Goal: Task Accomplishment & Management: Complete application form

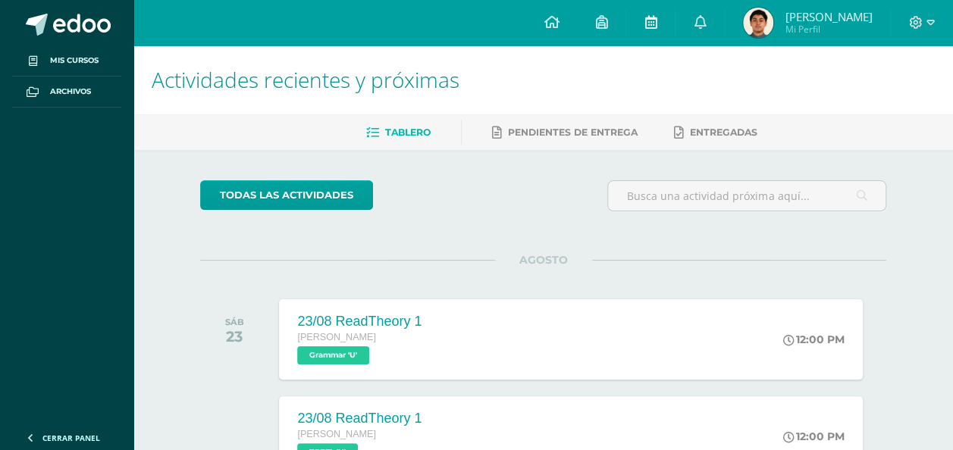
click at [675, 36] on link at bounding box center [650, 22] width 49 height 45
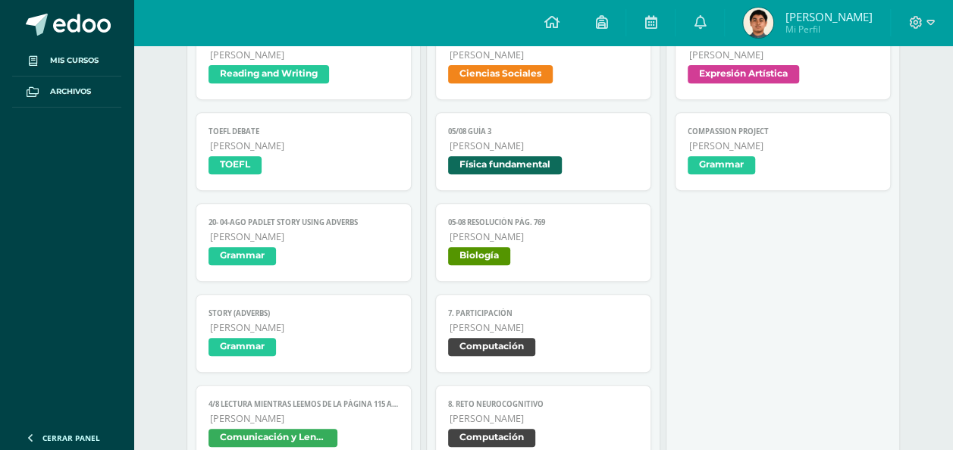
scroll to position [303, 0]
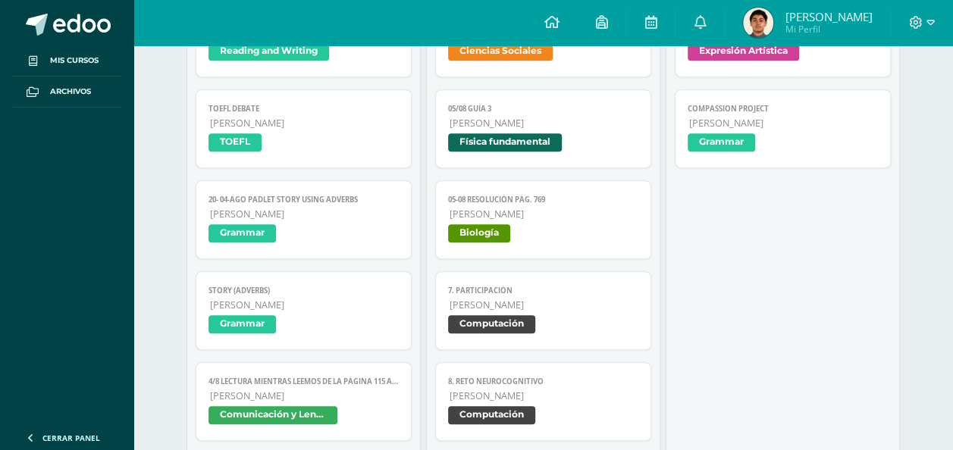
click at [773, 36] on img at bounding box center [758, 23] width 30 height 30
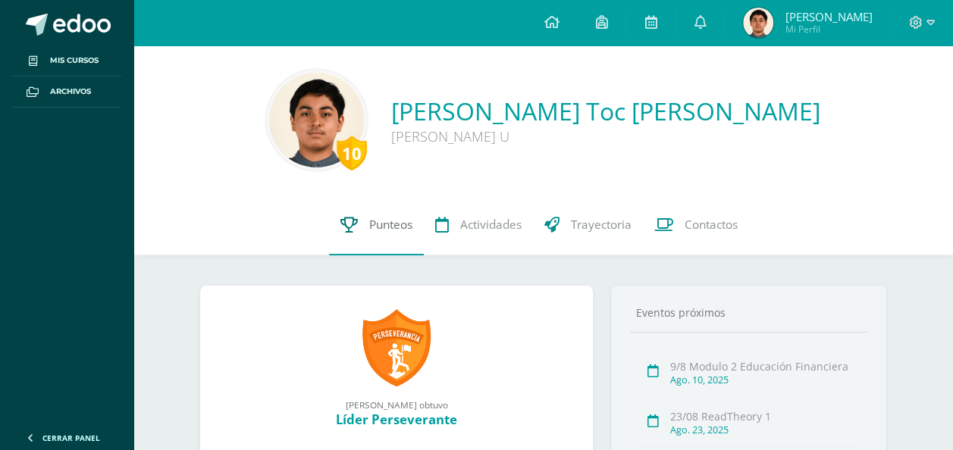
click at [365, 240] on link "Punteos" at bounding box center [376, 225] width 95 height 61
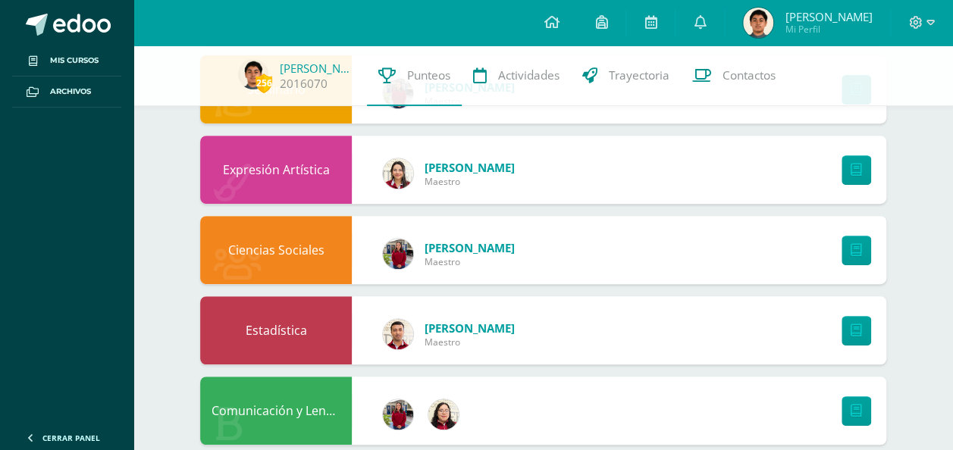
scroll to position [379, 0]
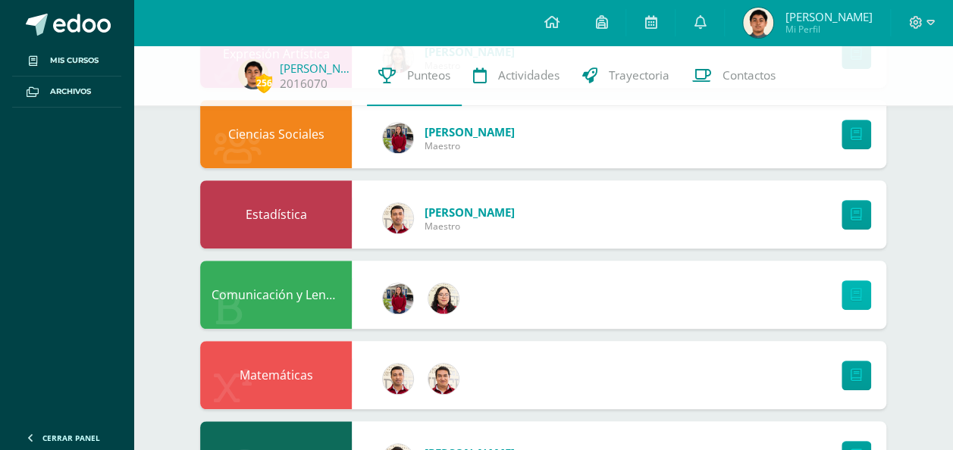
click at [852, 300] on icon at bounding box center [856, 295] width 11 height 13
click at [657, 27] on icon at bounding box center [651, 22] width 12 height 14
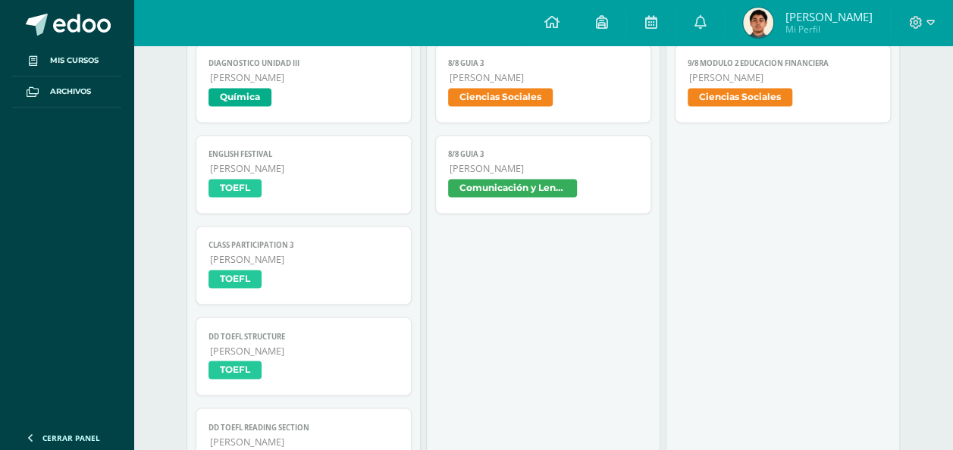
scroll to position [986, 0]
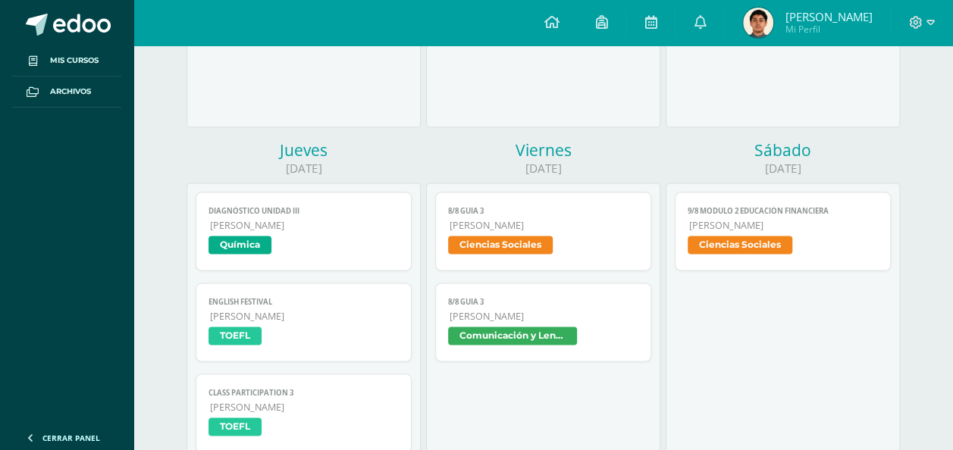
click at [585, 319] on span "[PERSON_NAME]" at bounding box center [544, 316] width 189 height 13
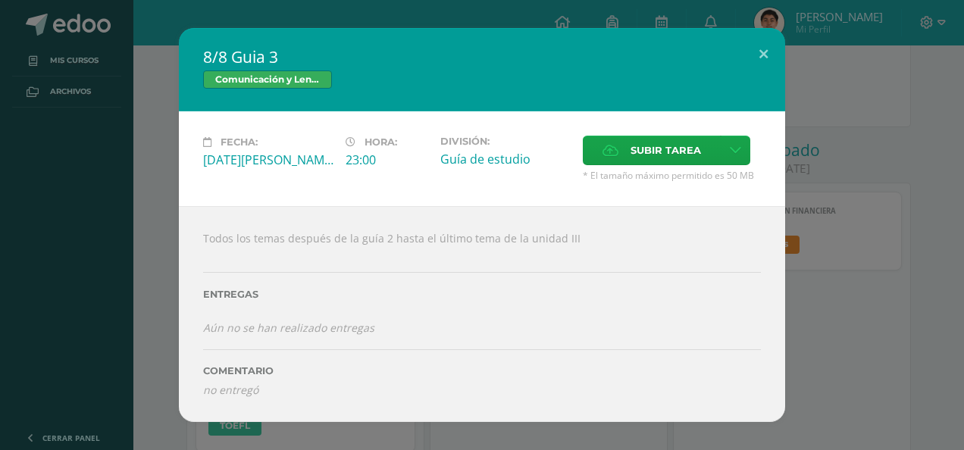
click at [832, 360] on div "8/8 Guia 3 Comunicación y Lenguaje Fecha: [DATE][PERSON_NAME] Hora: 23:00 Divis…" at bounding box center [482, 225] width 952 height 394
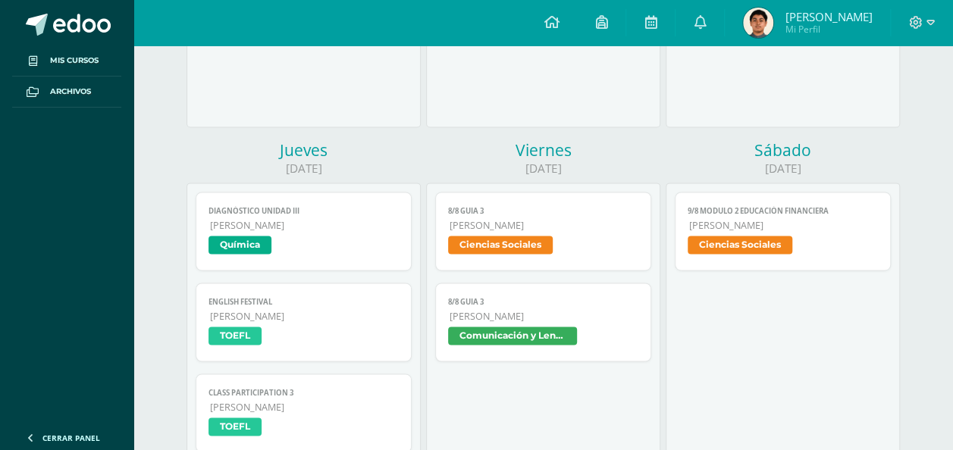
click at [550, 230] on span "[PERSON_NAME]" at bounding box center [544, 225] width 189 height 13
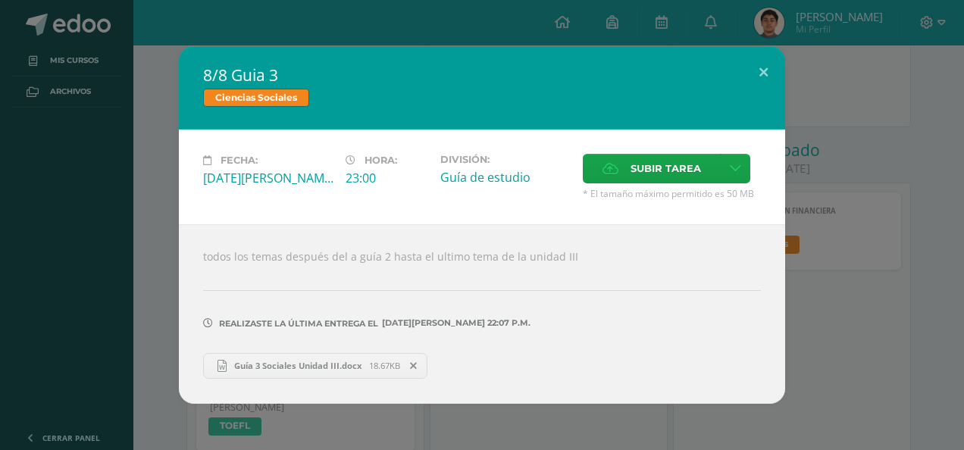
click at [864, 295] on div "8/8 Guia 3 Ciencias Sociales Fecha: [DATE][PERSON_NAME] Hora: 23:00 División: G…" at bounding box center [482, 224] width 952 height 357
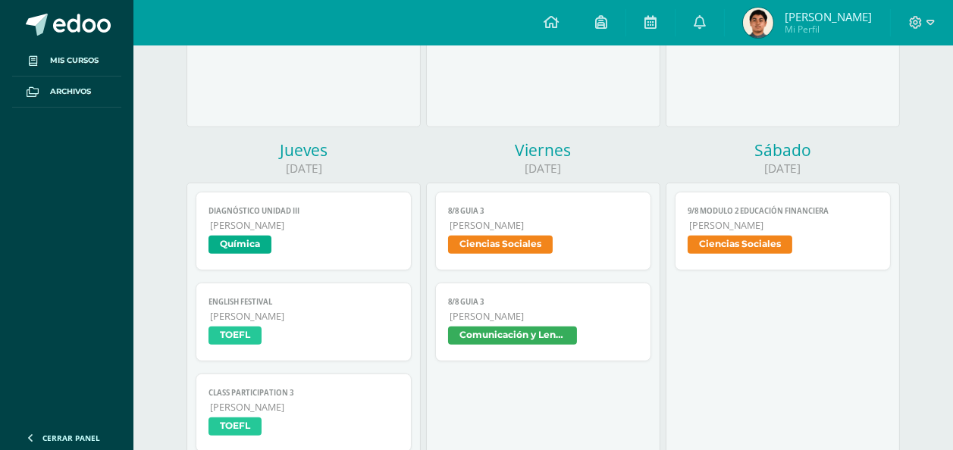
click at [566, 353] on link "8/8 Guia 3 Quinto Bachillerato Comunicación y Lenguaje" at bounding box center [543, 322] width 216 height 79
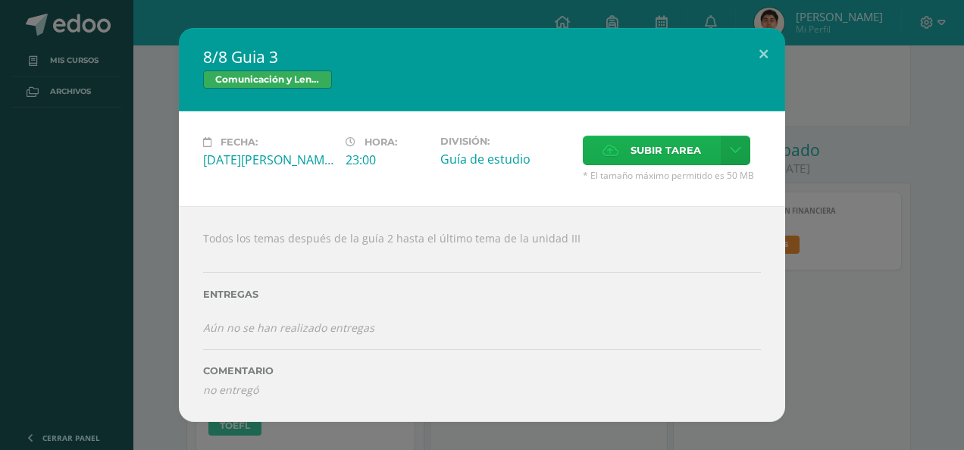
click at [599, 158] on label "Subir tarea" at bounding box center [652, 151] width 138 height 30
click at [0, 0] on input "Subir tarea" at bounding box center [0, 0] width 0 height 0
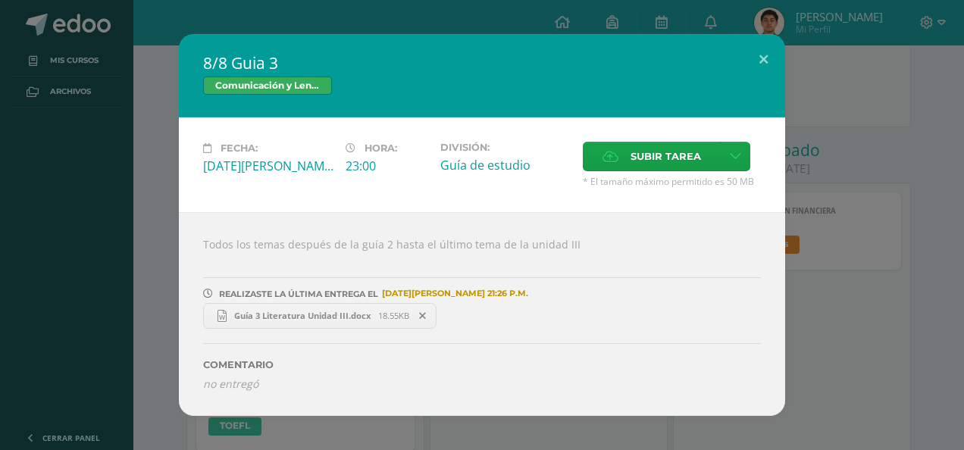
click at [878, 405] on div "8/8 Guia 3 Comunicación y Lenguaje Fecha: [DATE][PERSON_NAME] Hora: 23:00 Divis…" at bounding box center [482, 225] width 952 height 382
